Goal: Navigation & Orientation: Go to known website

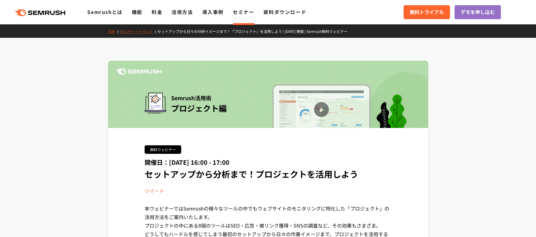
click at [56, 12] on icon ".cls {fill: #FF642D;}" at bounding box center [40, 12] width 69 height 7
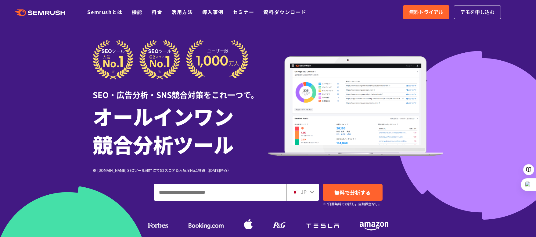
click at [52, 14] on icon ".cls {fill: #FF642D;}" at bounding box center [40, 12] width 69 height 7
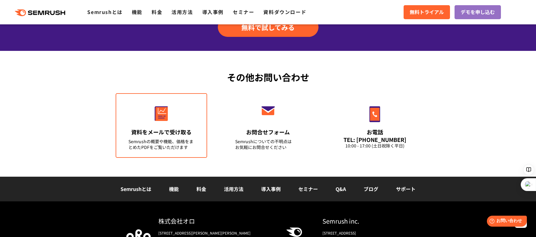
scroll to position [2174, 0]
